Goal: Navigation & Orientation: Find specific page/section

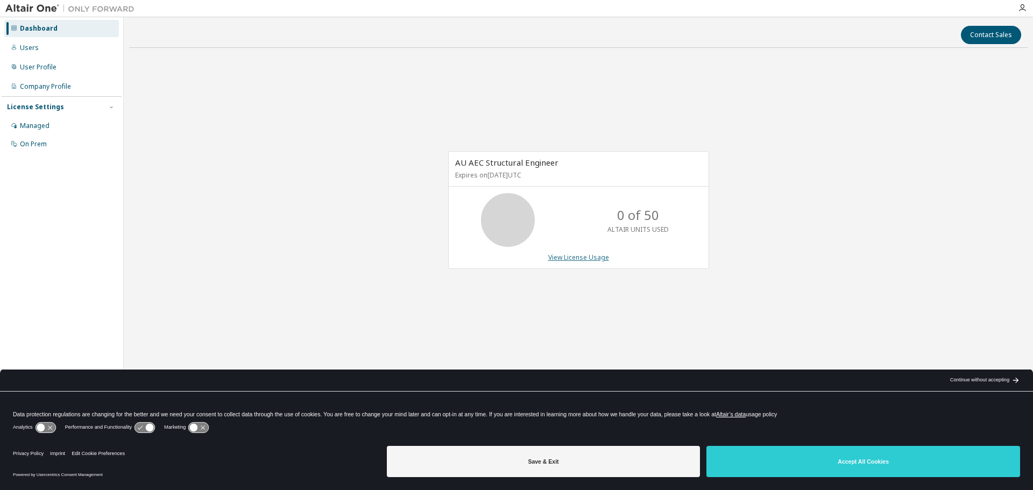
click at [575, 260] on link "View License Usage" at bounding box center [578, 257] width 61 height 9
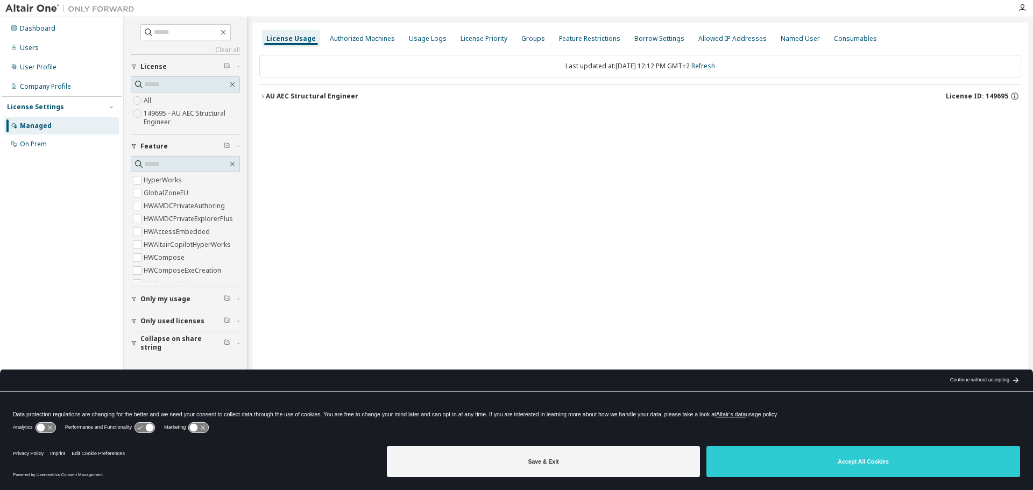
click at [267, 96] on div "AU AEC Structural Engineer" at bounding box center [312, 96] width 93 height 9
click at [471, 41] on div "License Priority" at bounding box center [484, 38] width 47 height 9
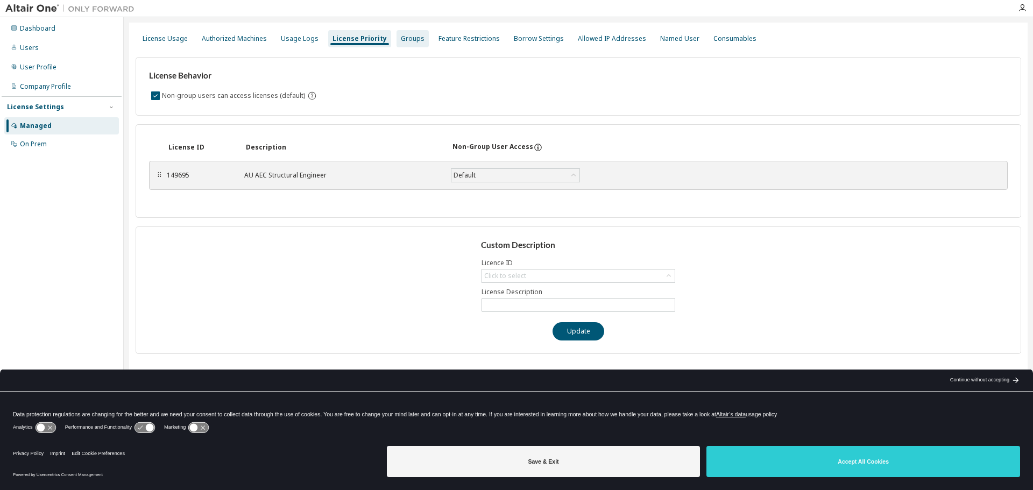
click at [405, 41] on div "Groups" at bounding box center [413, 38] width 24 height 9
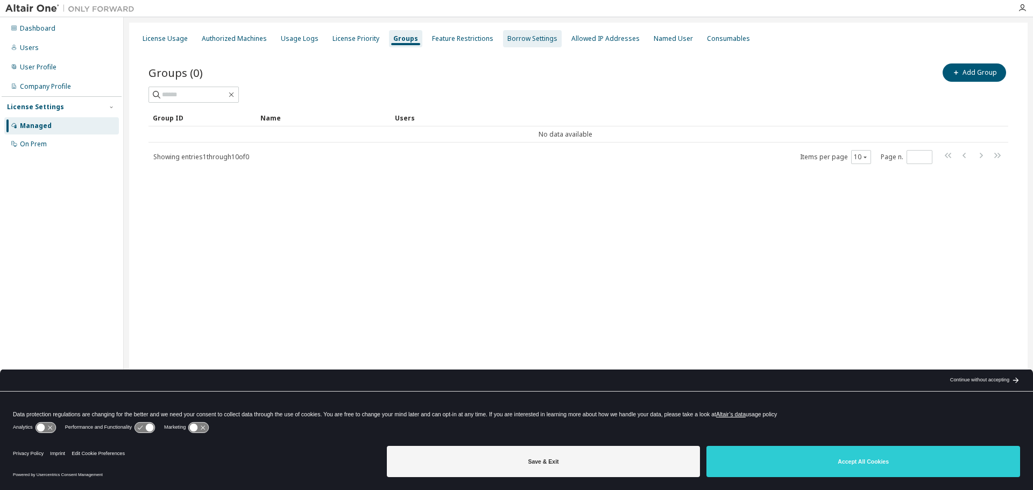
click at [503, 39] on div "Borrow Settings" at bounding box center [532, 38] width 59 height 17
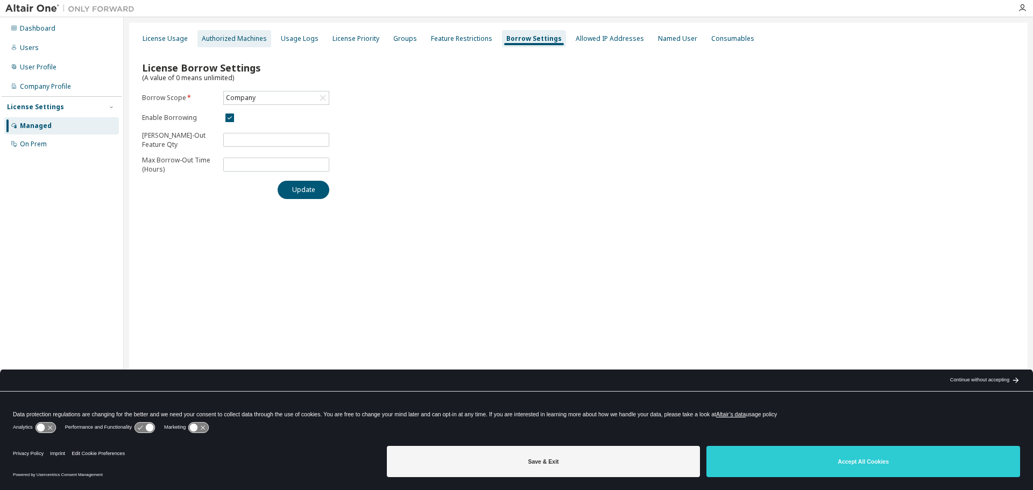
click at [242, 37] on div "Authorized Machines" at bounding box center [234, 38] width 65 height 9
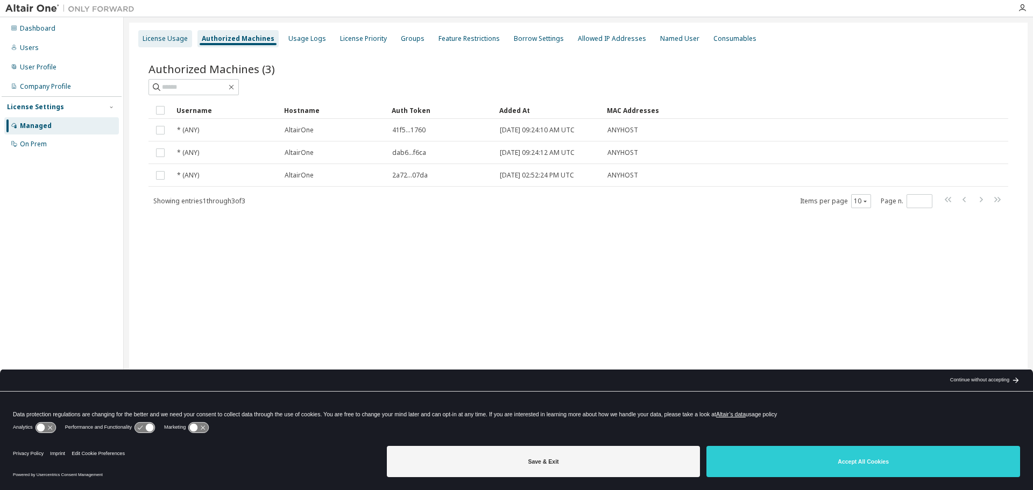
click at [160, 45] on div "License Usage" at bounding box center [165, 38] width 54 height 17
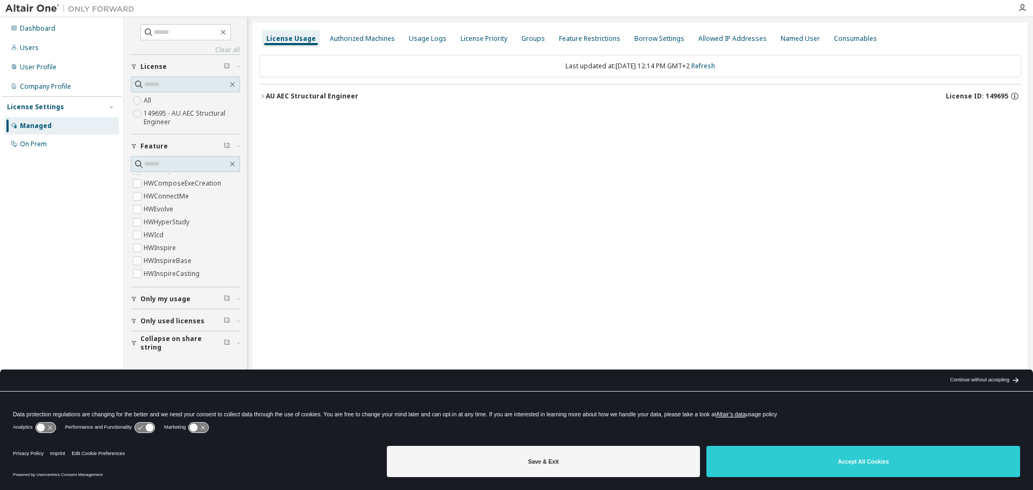
scroll to position [28, 0]
click at [176, 160] on input "text" at bounding box center [185, 164] width 83 height 11
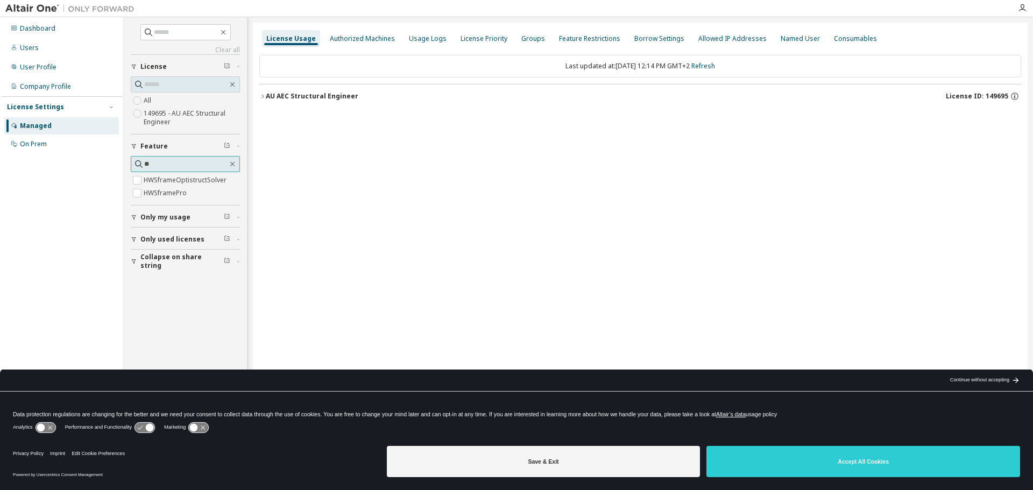
scroll to position [0, 0]
type input "*****"
click at [265, 98] on icon "button" at bounding box center [262, 96] width 6 height 6
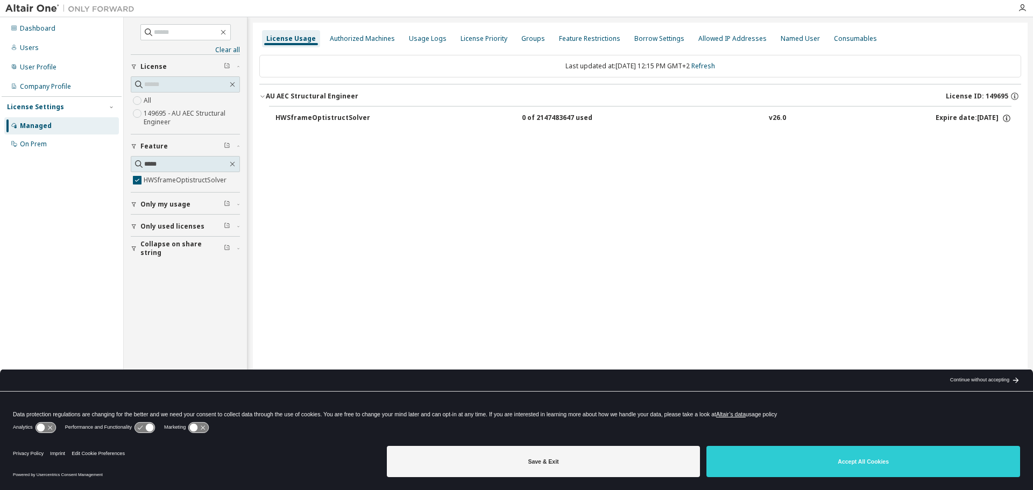
click at [277, 110] on button "HWSframeOptistructSolver 0 of 2147483647 used v26.0 Expire date: [DATE]" at bounding box center [643, 119] width 736 height 24
click at [287, 116] on div "HWSframeOptistructSolver" at bounding box center [323, 119] width 97 height 10
click at [349, 33] on div "Authorized Machines" at bounding box center [363, 38] width 74 height 17
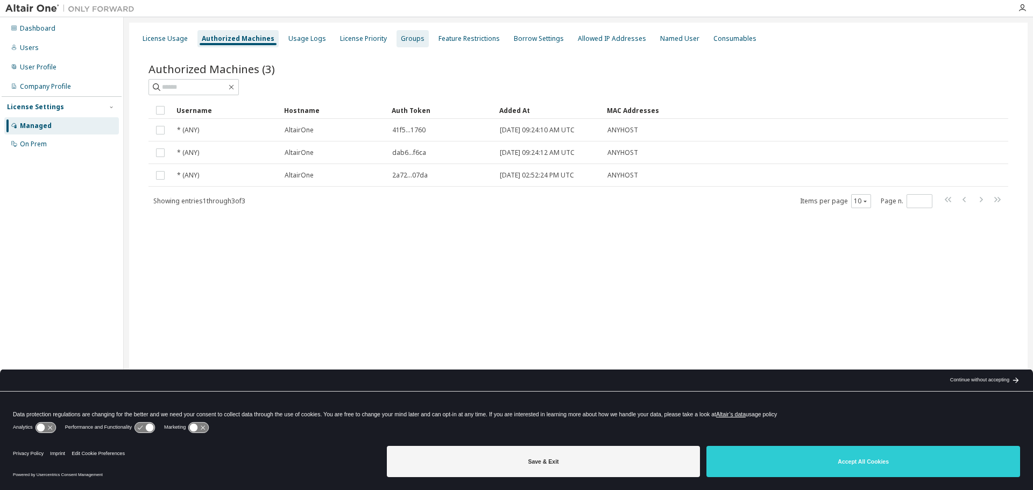
click at [412, 41] on div "Groups" at bounding box center [413, 38] width 24 height 9
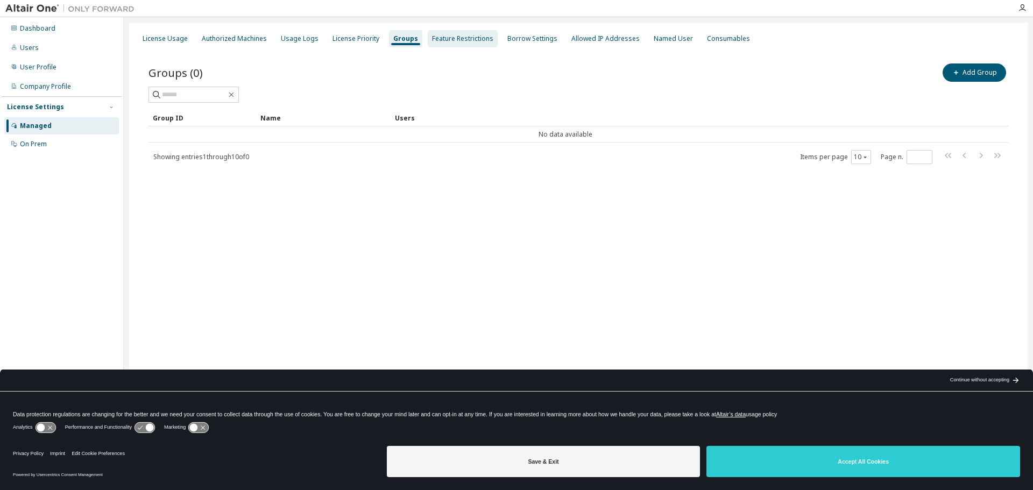
click at [433, 40] on div "Feature Restrictions" at bounding box center [462, 38] width 61 height 9
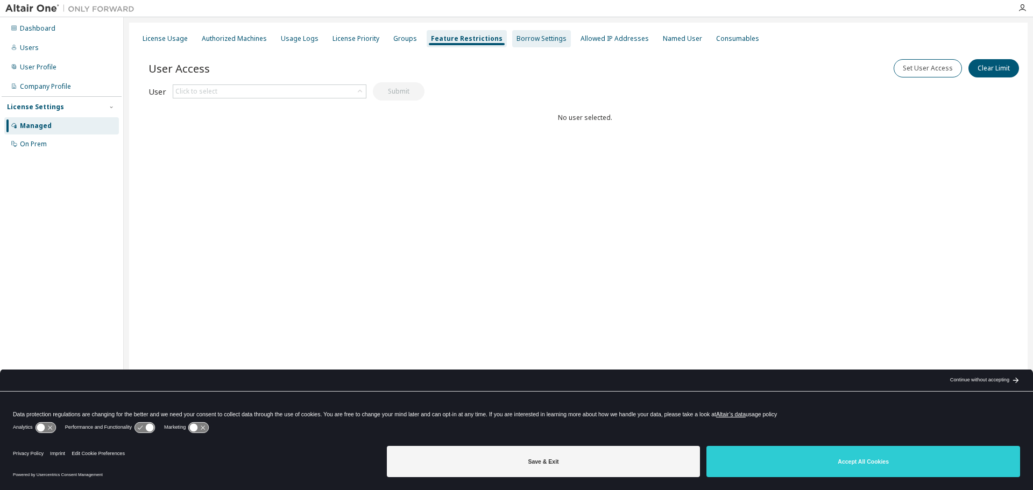
click at [516, 41] on div "Borrow Settings" at bounding box center [541, 38] width 50 height 9
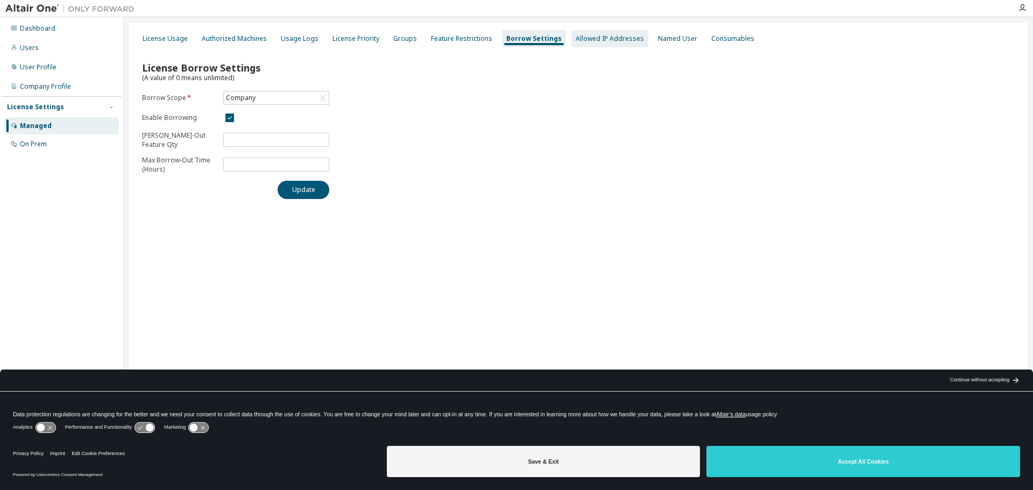
click at [576, 40] on div "Allowed IP Addresses" at bounding box center [610, 38] width 68 height 9
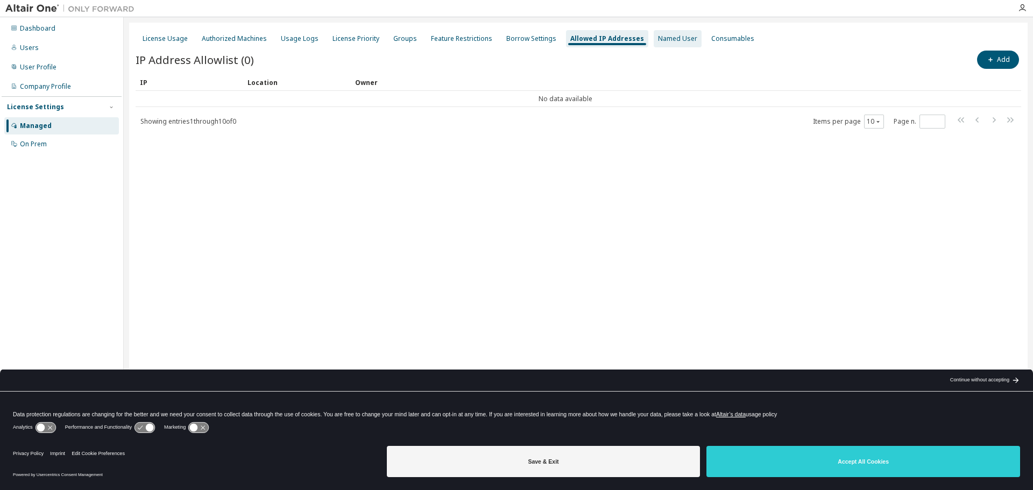
click at [654, 44] on div "Named User" at bounding box center [678, 38] width 48 height 17
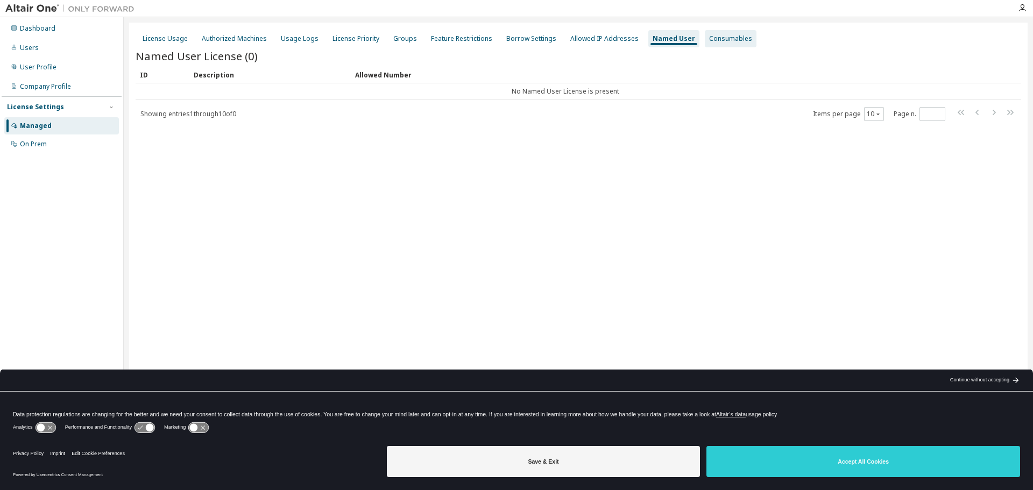
click at [712, 41] on div "Consumables" at bounding box center [730, 38] width 43 height 9
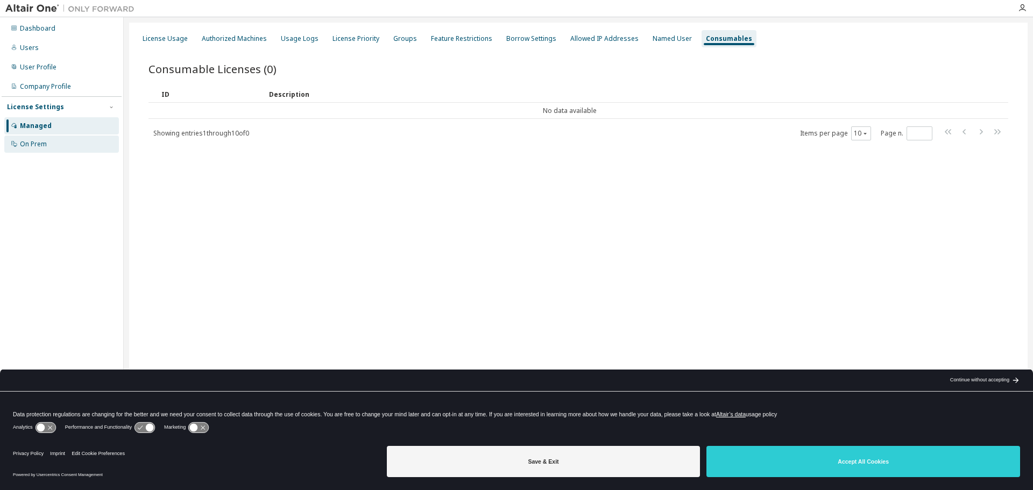
click at [53, 143] on div "On Prem" at bounding box center [61, 144] width 115 height 17
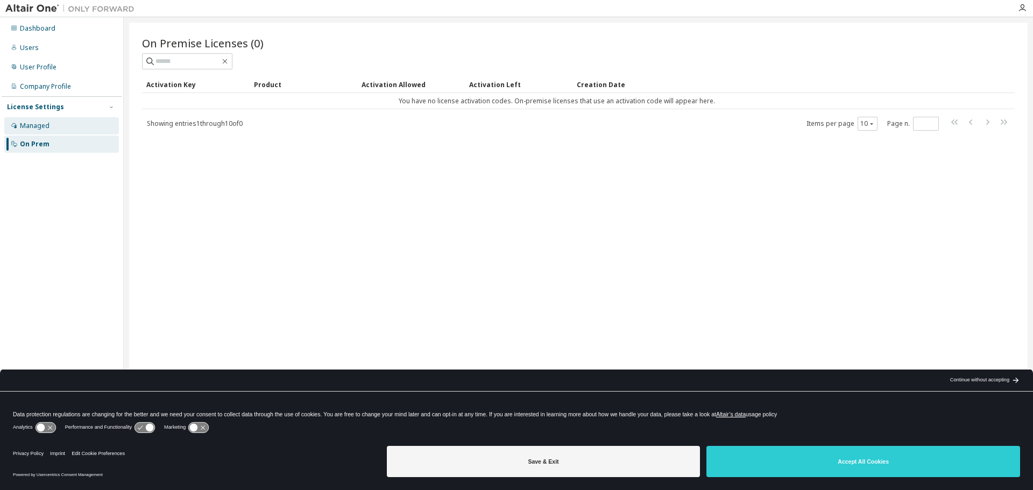
click at [58, 124] on div "Managed" at bounding box center [61, 125] width 115 height 17
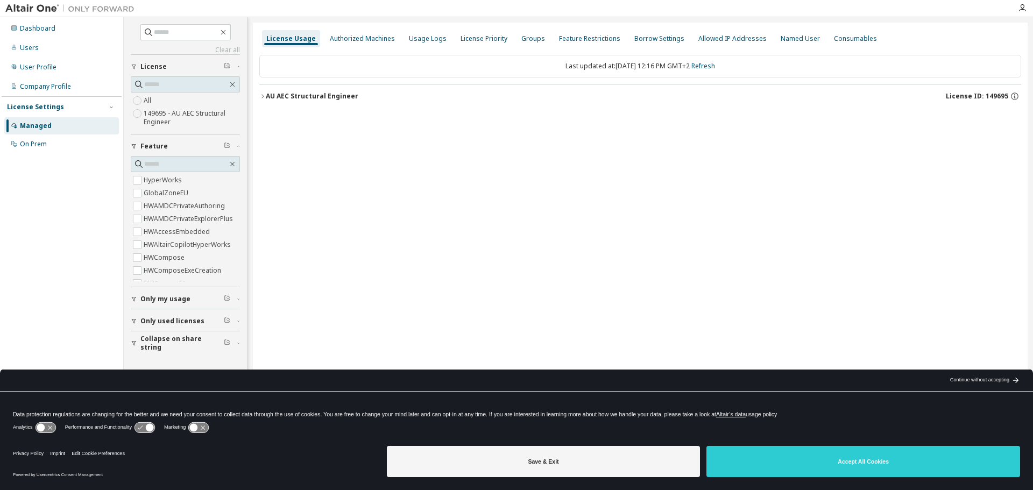
click at [157, 296] on span "Only my usage" at bounding box center [165, 299] width 50 height 9
click at [960, 383] on div "Continue without accepting" at bounding box center [979, 380] width 59 height 9
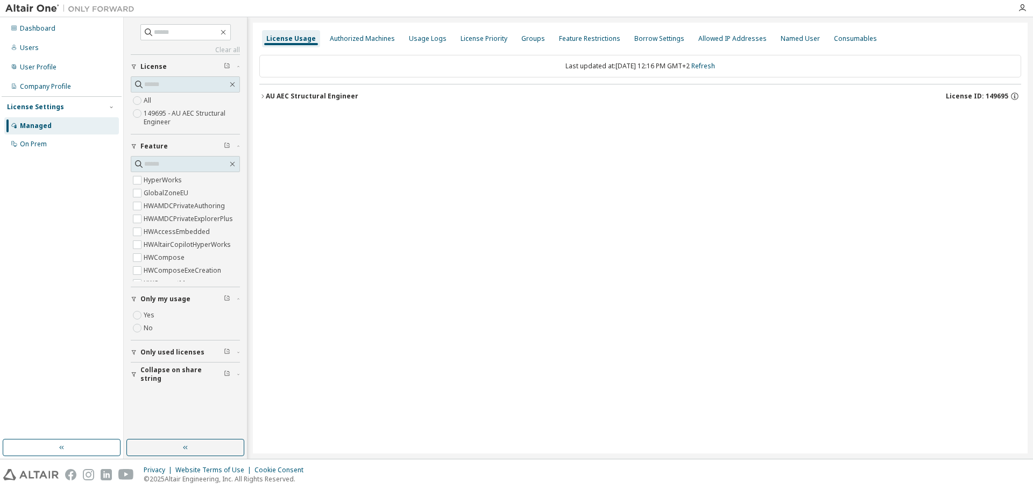
click at [171, 352] on span "Only used licenses" at bounding box center [172, 352] width 64 height 9
click at [169, 405] on span "Collapse on share string" at bounding box center [181, 405] width 83 height 17
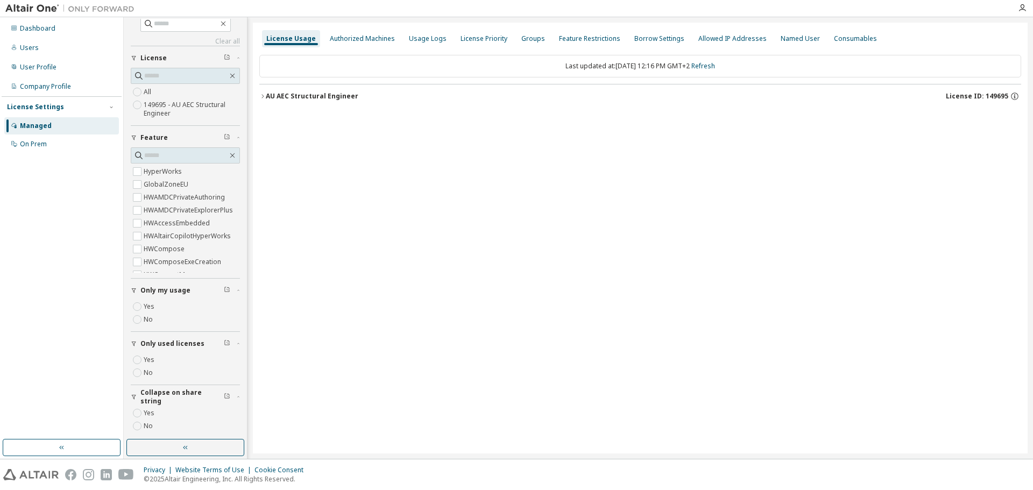
scroll to position [14, 0]
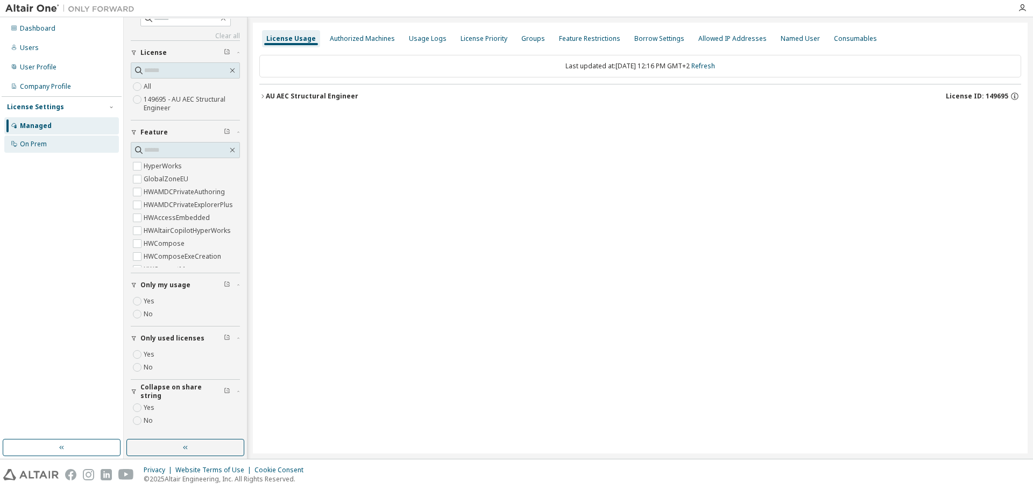
click at [51, 142] on div "On Prem" at bounding box center [61, 144] width 115 height 17
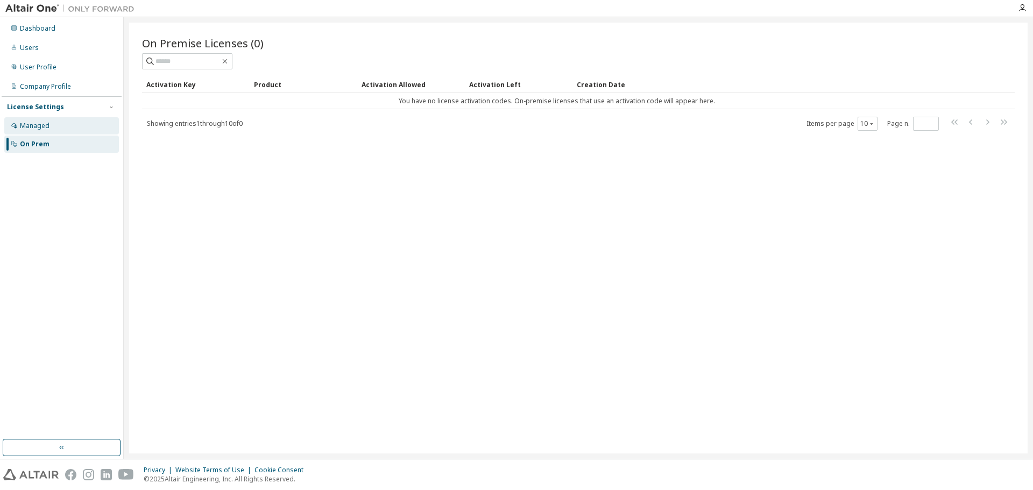
click at [49, 124] on div "Managed" at bounding box center [61, 125] width 115 height 17
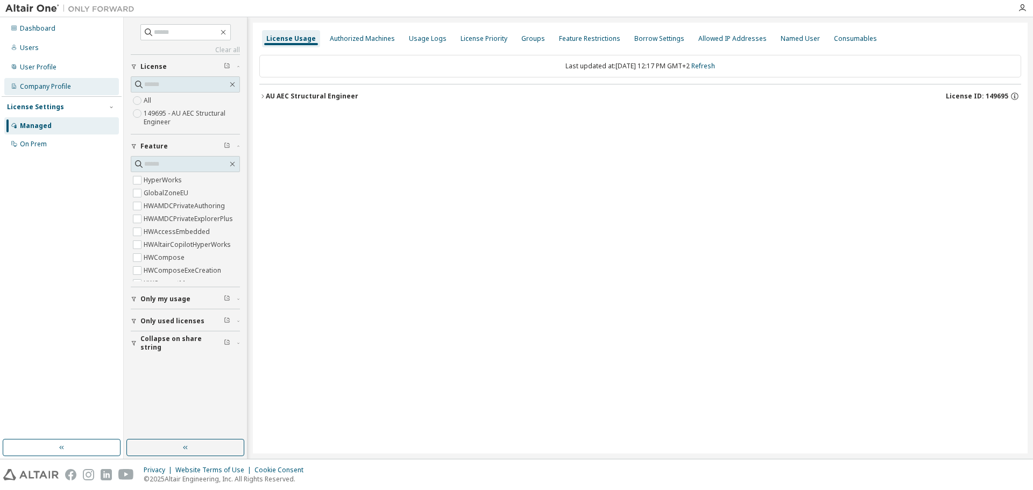
click at [46, 88] on div "Company Profile" at bounding box center [45, 86] width 51 height 9
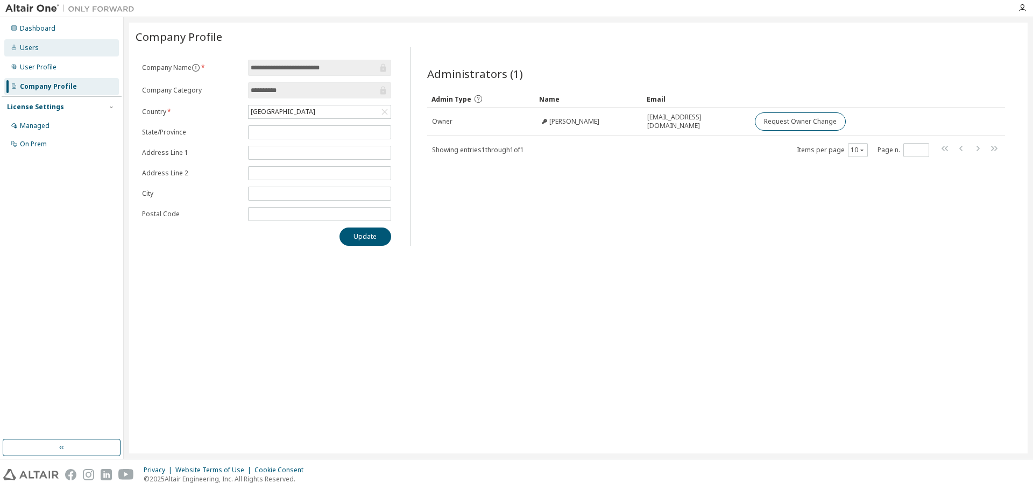
click at [37, 46] on div "Users" at bounding box center [61, 47] width 115 height 17
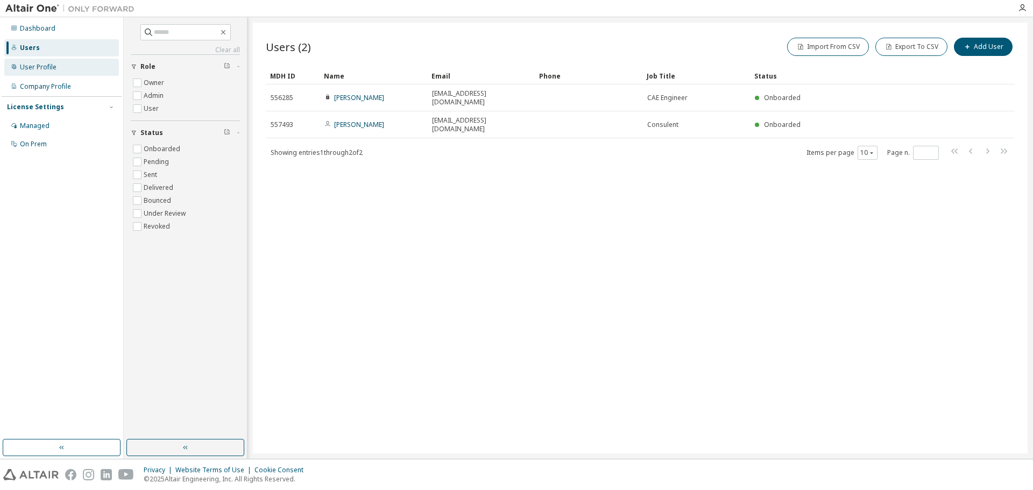
click at [39, 66] on div "User Profile" at bounding box center [38, 67] width 37 height 9
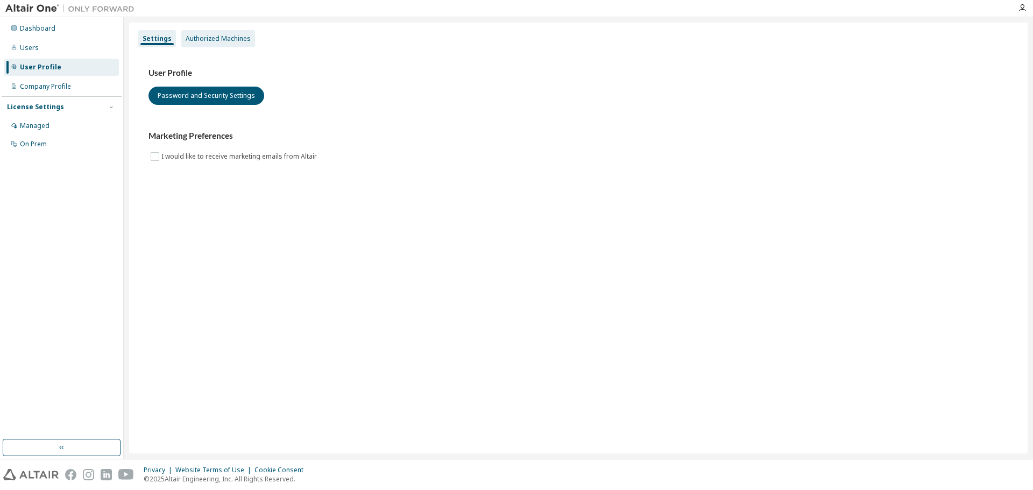
click at [197, 39] on div "Authorized Machines" at bounding box center [218, 38] width 65 height 9
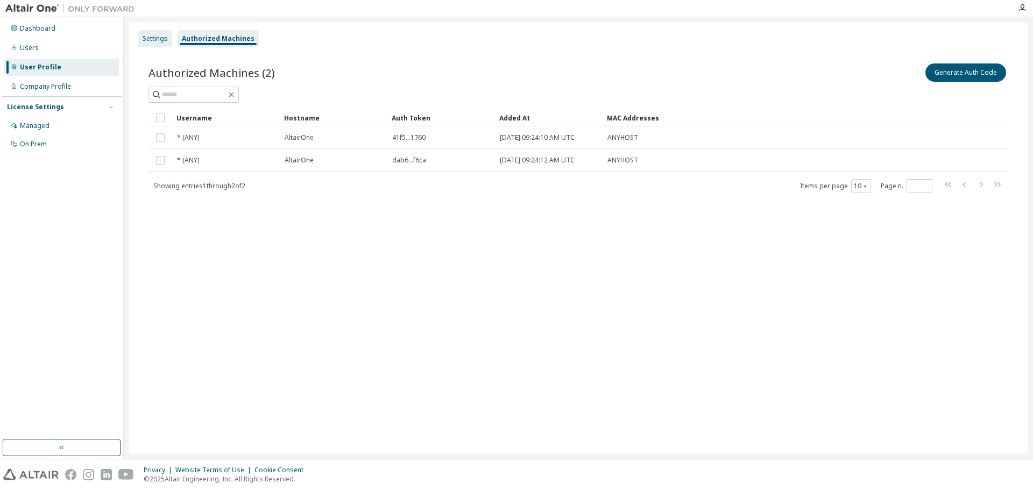
click at [161, 41] on div "Settings" at bounding box center [155, 38] width 25 height 9
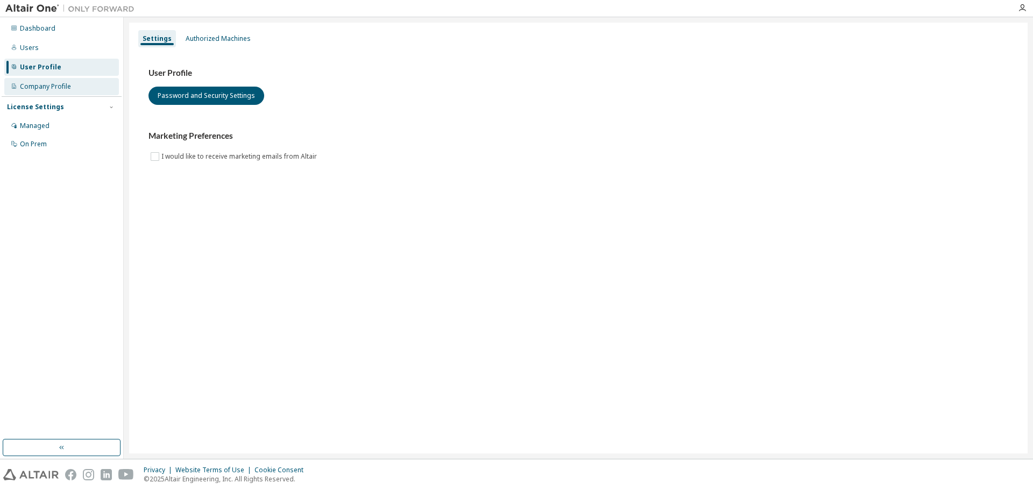
click at [72, 81] on div "Company Profile" at bounding box center [61, 86] width 115 height 17
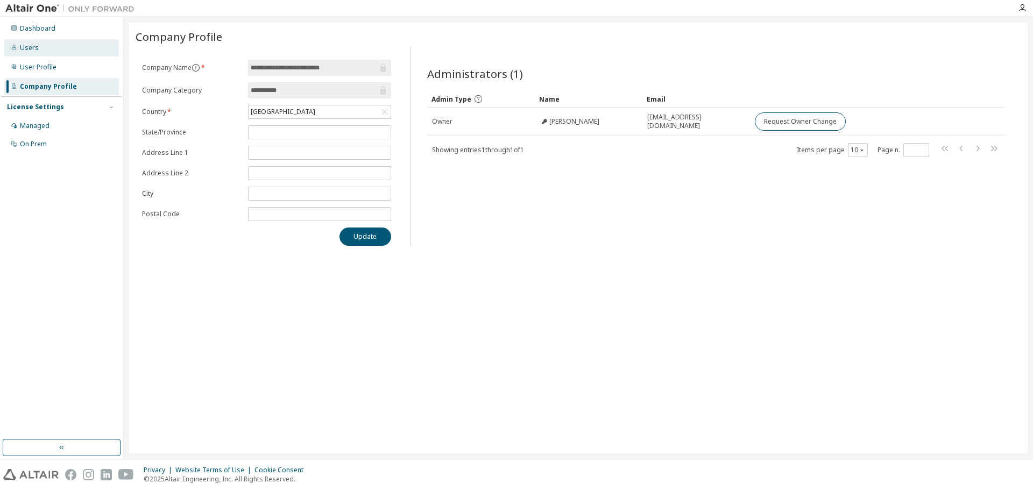
click at [62, 51] on div "Users" at bounding box center [61, 47] width 115 height 17
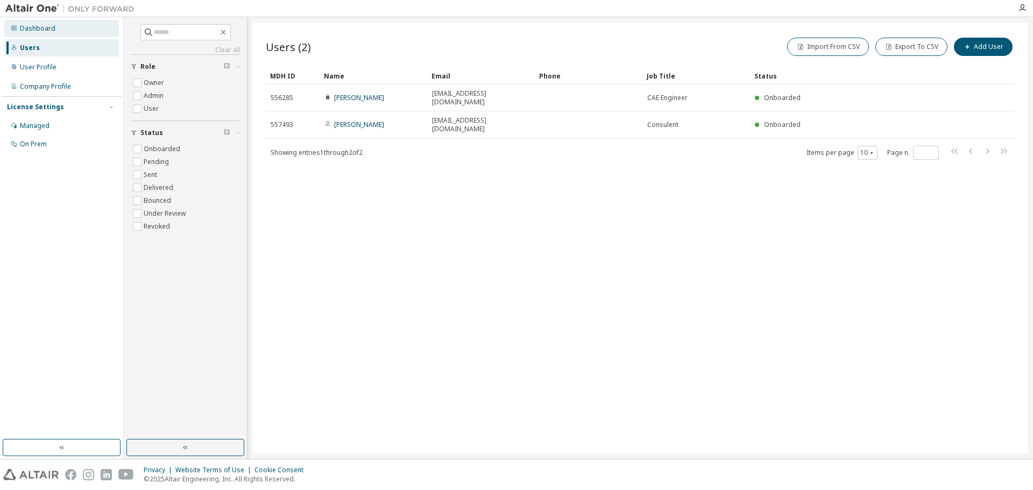
click at [56, 31] on div "Dashboard" at bounding box center [61, 28] width 115 height 17
